Goal: Check status: Check status

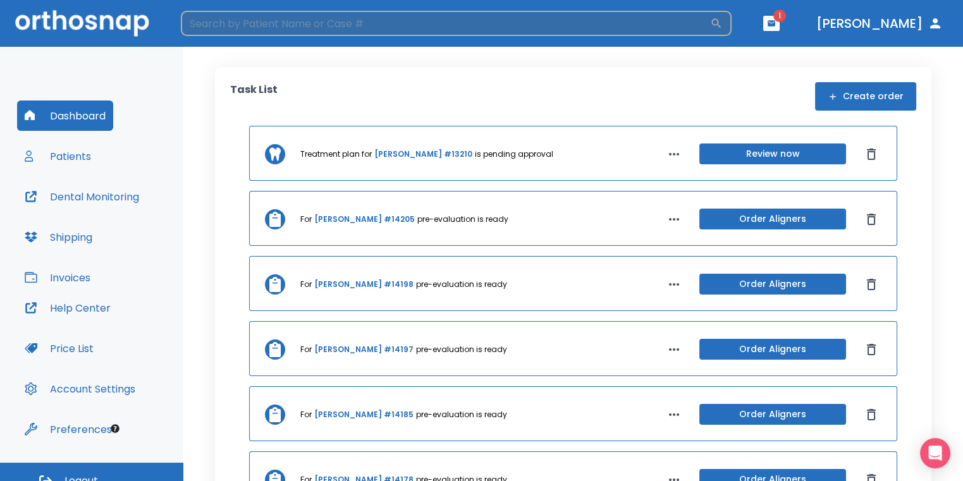
click at [668, 21] on input "search" at bounding box center [445, 23] width 529 height 25
type input "[PERSON_NAME]"
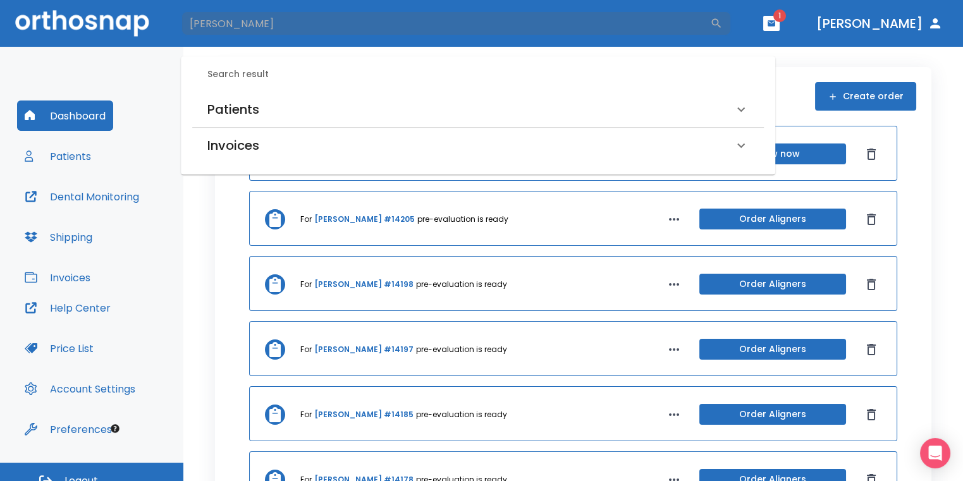
click at [428, 115] on div "Patients" at bounding box center [470, 109] width 526 height 20
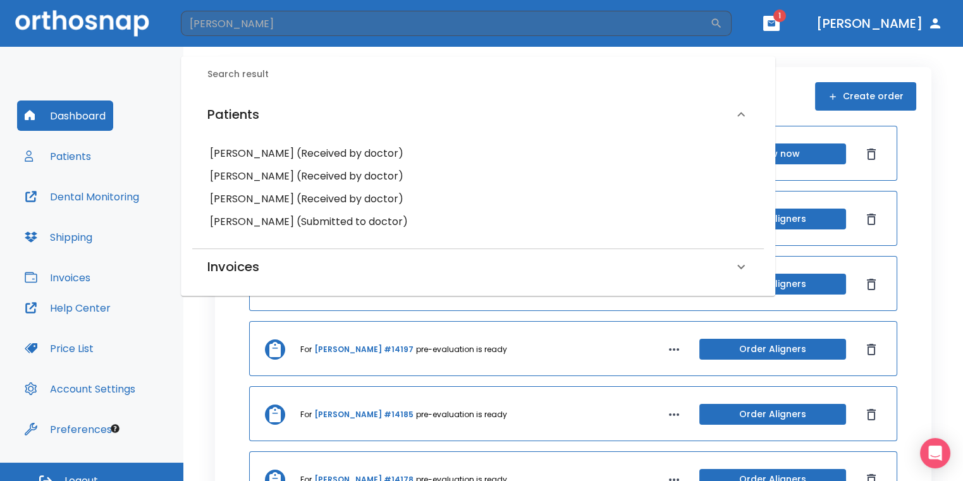
click at [294, 220] on h6 "[PERSON_NAME] (Submitted to doctor)" at bounding box center [478, 222] width 536 height 18
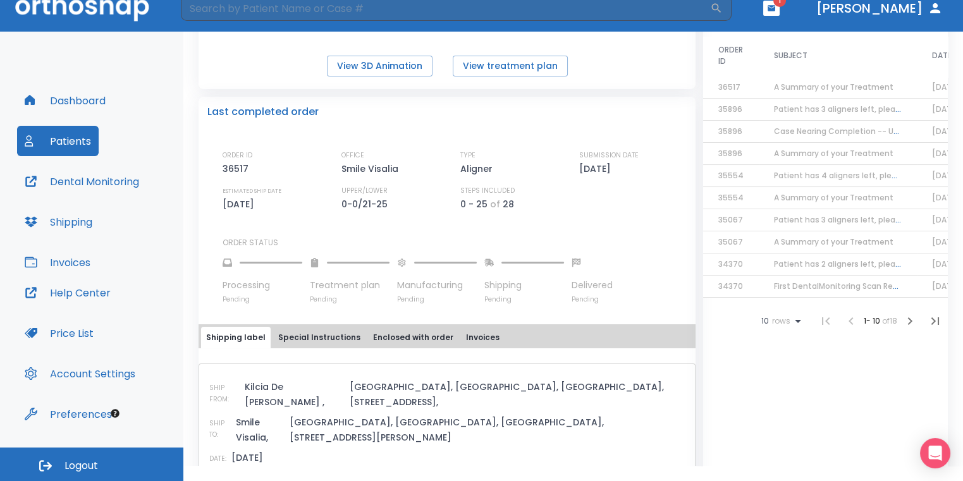
scroll to position [316, 0]
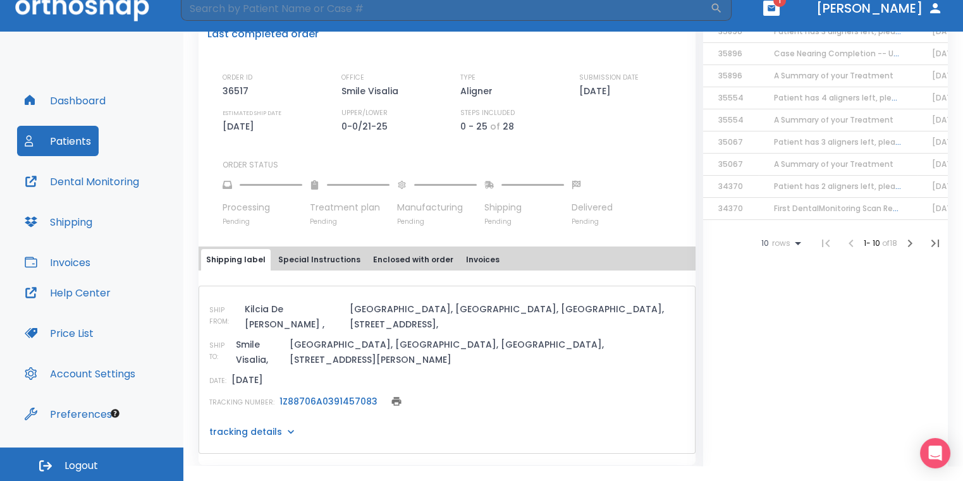
click at [340, 395] on link "1Z88706A0391457083" at bounding box center [329, 401] width 98 height 13
